Goal: Task Accomplishment & Management: Use online tool/utility

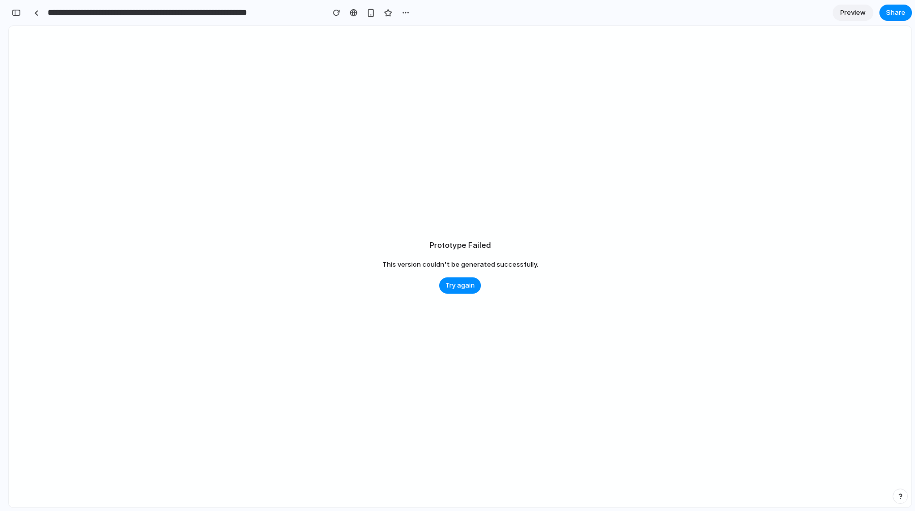
scroll to position [0, 9]
click at [466, 287] on span "Try again" at bounding box center [460, 285] width 29 height 10
click at [42, 13] on link at bounding box center [35, 12] width 15 height 15
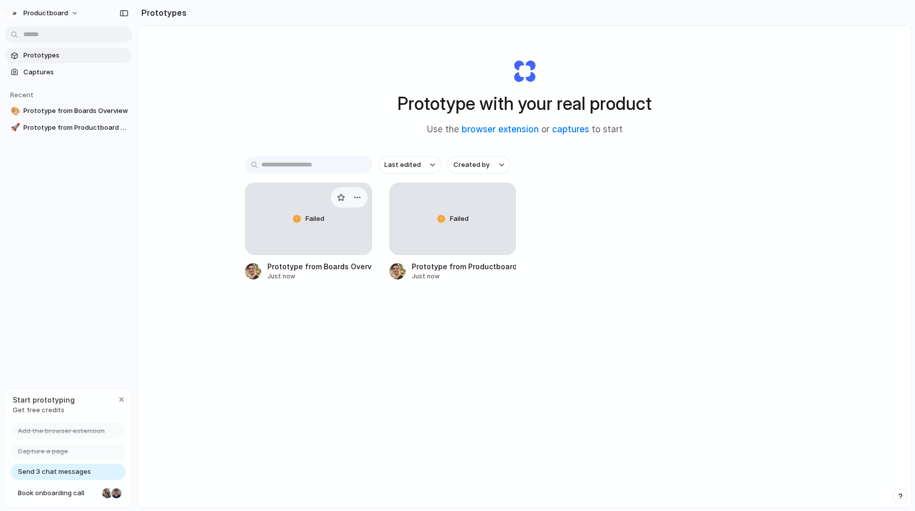
click at [340, 238] on div "Failed" at bounding box center [309, 218] width 126 height 71
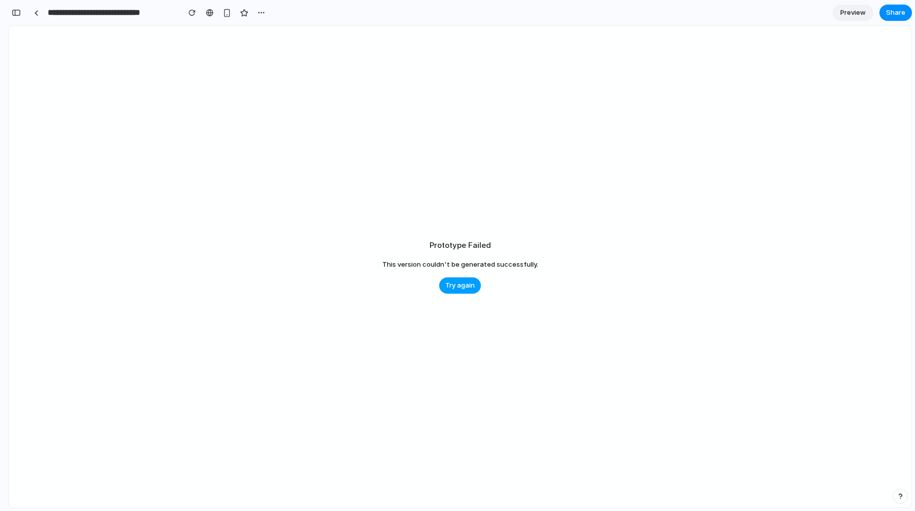
click at [457, 286] on span "Try again" at bounding box center [460, 285] width 29 height 10
click at [40, 9] on link at bounding box center [35, 12] width 15 height 15
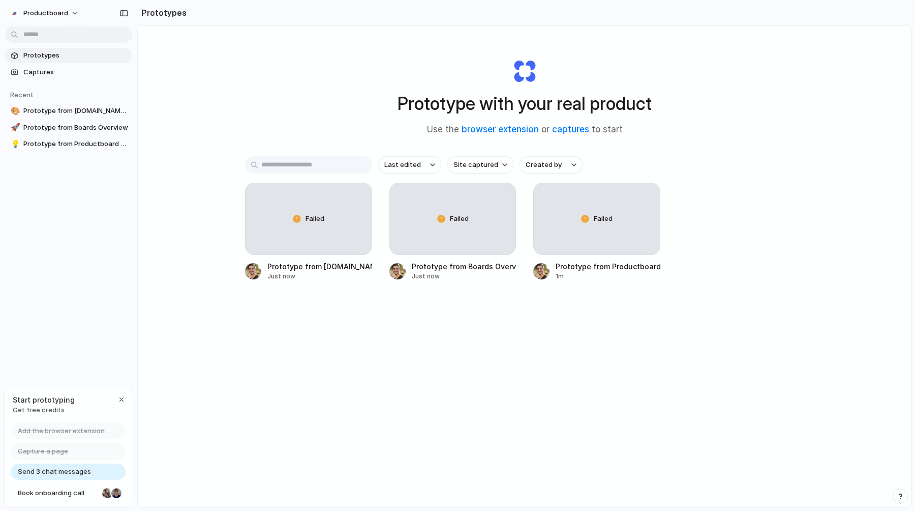
click at [104, 472] on div "Send 3 chat messages" at bounding box center [68, 471] width 115 height 16
click at [64, 468] on span "Send 3 chat messages" at bounding box center [54, 471] width 73 height 10
click at [296, 235] on div "Failed" at bounding box center [309, 218] width 126 height 71
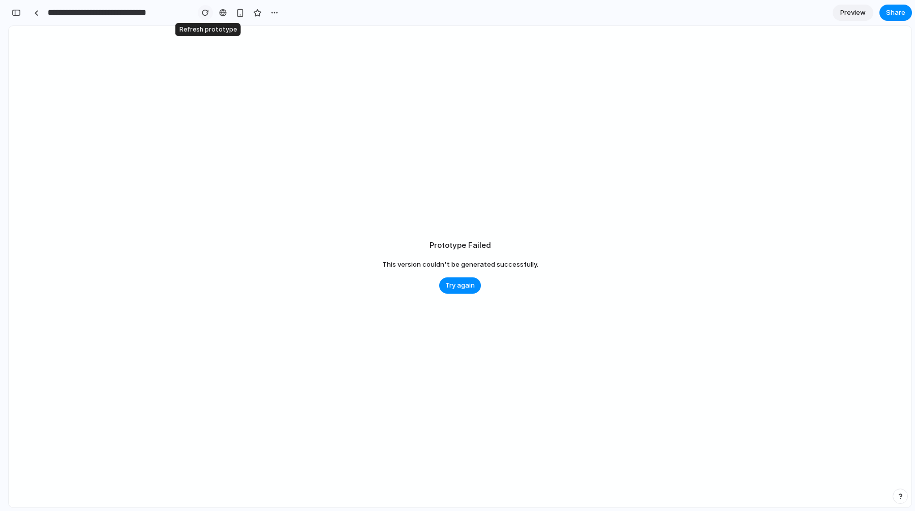
click at [207, 14] on div "button" at bounding box center [205, 12] width 7 height 7
click at [868, 9] on link "Preview" at bounding box center [853, 13] width 41 height 16
click at [469, 284] on span "Try again" at bounding box center [457, 287] width 29 height 10
click at [853, 11] on span "Edit" at bounding box center [853, 13] width 12 height 10
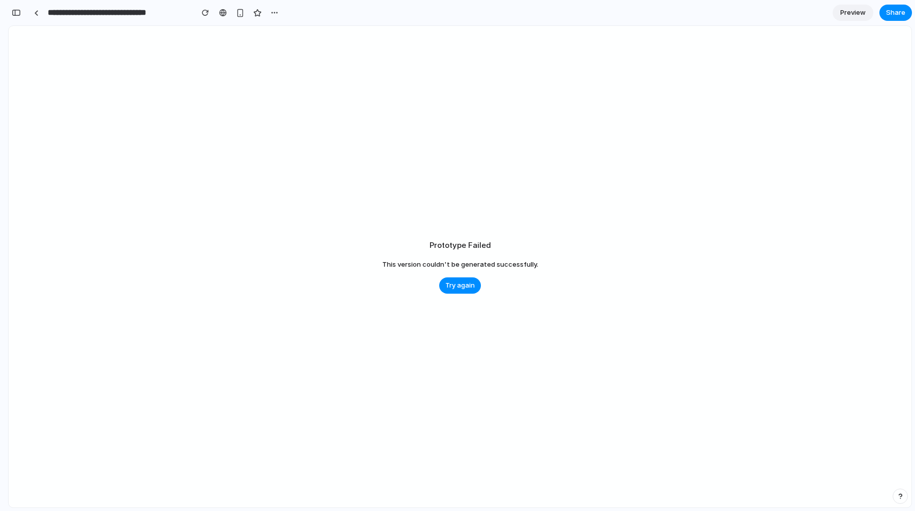
click at [462, 295] on div "Prototype Failed This version couldn't be generated successfully. Try again" at bounding box center [460, 266] width 903 height 481
click at [462, 285] on span "Try again" at bounding box center [460, 285] width 29 height 10
